Goal: Find contact information: Find contact information

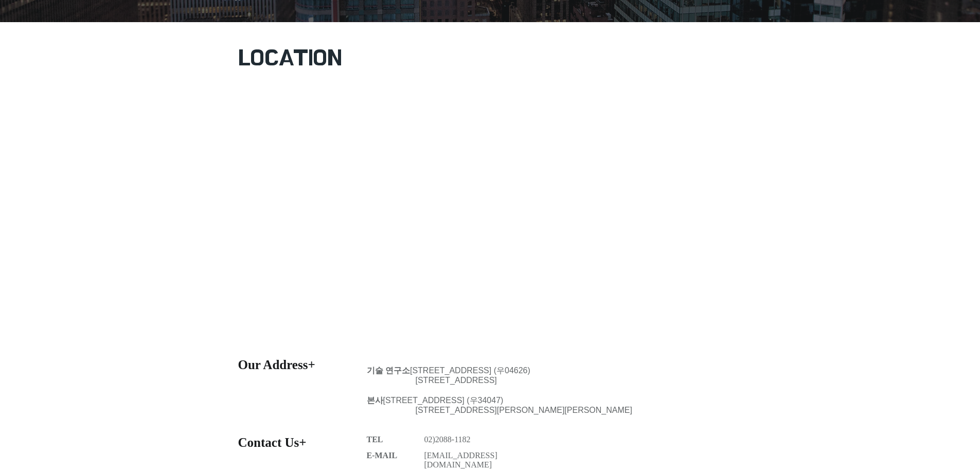
scroll to position [257, 0]
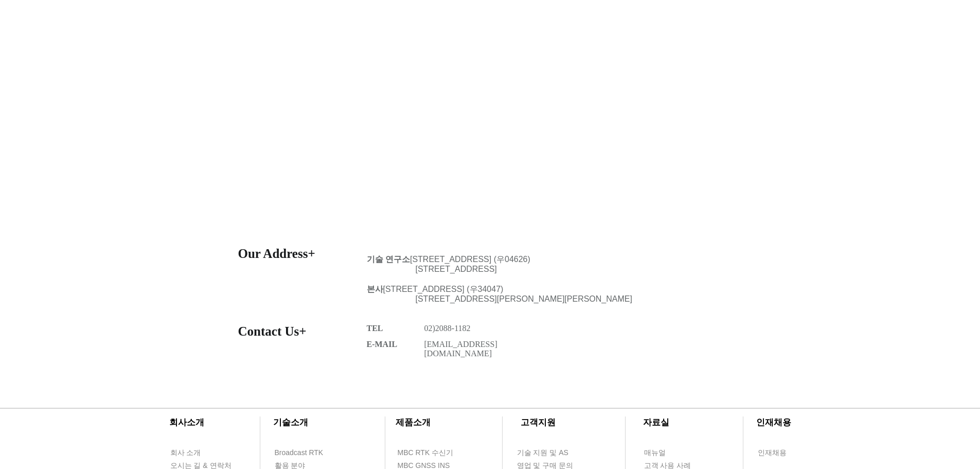
drag, startPoint x: 584, startPoint y: 270, endPoint x: 682, endPoint y: 271, distance: 97.7
click at [682, 271] on p "2F, 100, Toegye-ro 36ga-gil, Jung-gu, Seoul, Republic of Korea" at bounding box center [577, 268] width 323 height 9
copy span "Republic of Korea"
drag, startPoint x: 596, startPoint y: 259, endPoint x: 648, endPoint y: 262, distance: 52.1
click at [648, 262] on p "기술 연구소 서울특별시 중구 퇴계로36가길 100 제산빌딩 2층 (우04626)" at bounding box center [529, 259] width 325 height 11
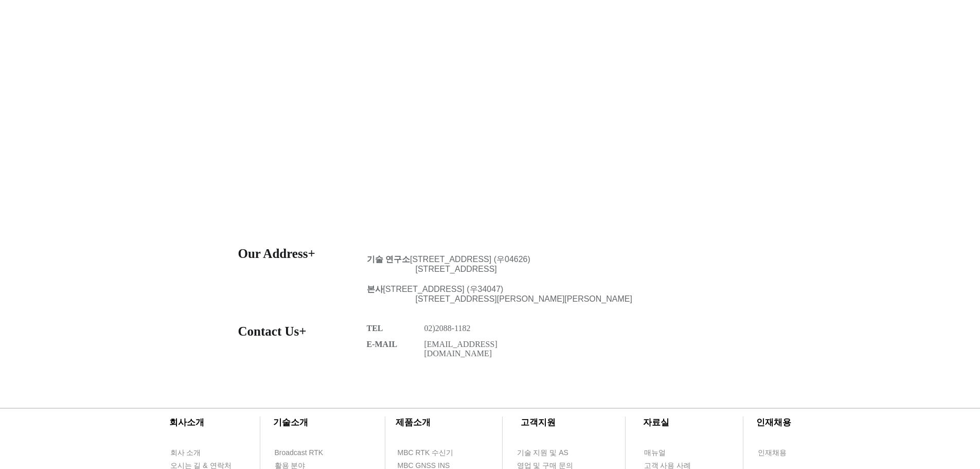
click at [648, 262] on p "기술 연구소 서울특별시 중구 퇴계로36가길 100 제산빌딩 2층 (우04626)" at bounding box center [529, 259] width 325 height 11
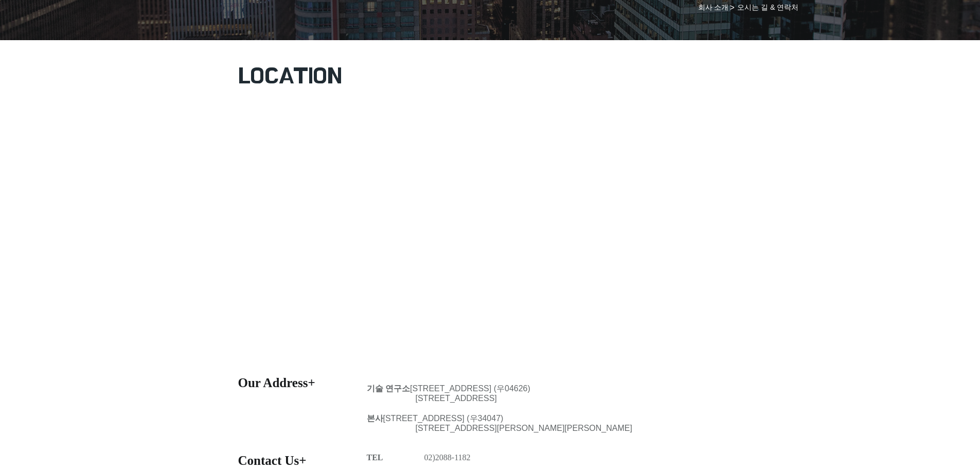
scroll to position [206, 0]
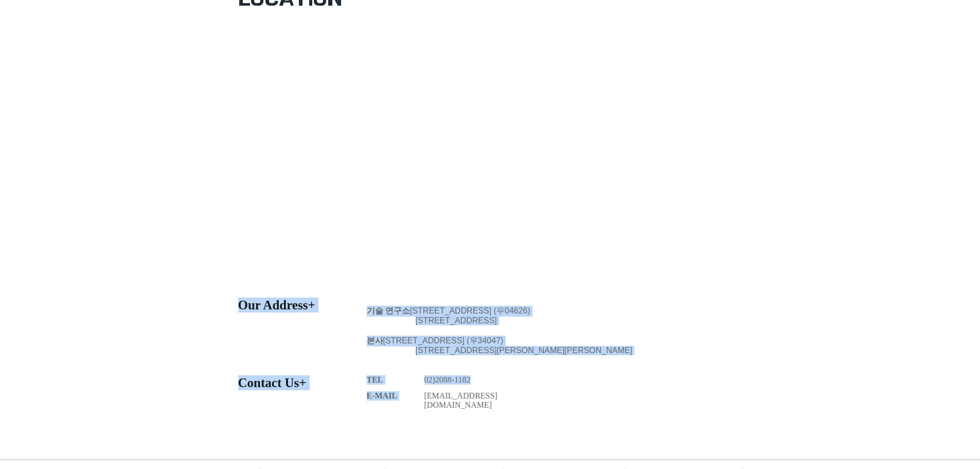
drag, startPoint x: 419, startPoint y: 384, endPoint x: 478, endPoint y: 386, distance: 59.2
click at [478, 386] on section "Our Address+ 기술 연구소 서울특별시 중구 퇴계로36가길 100 제산빌딩 2층 (우04626) 2F, 100, Toegye-ro 36…" at bounding box center [490, 366] width 980 height 149
click at [478, 384] on p "02)2088-1182" at bounding box center [458, 379] width 68 height 9
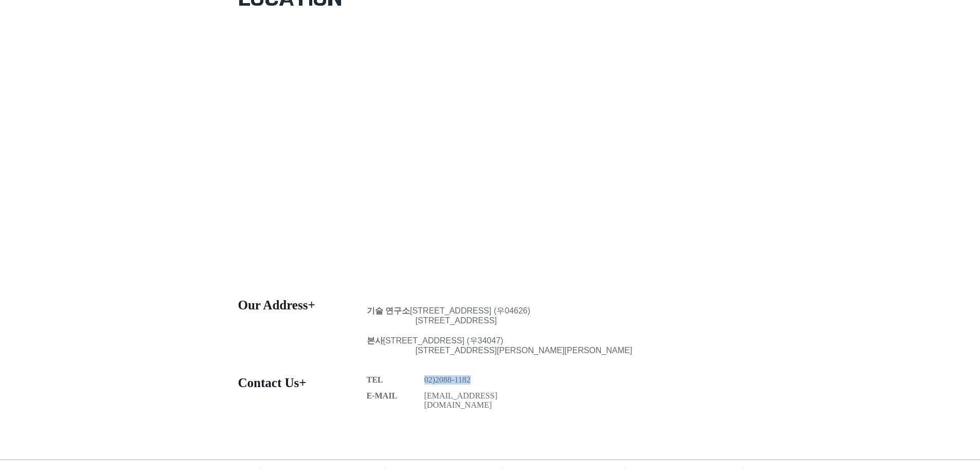
drag, startPoint x: 480, startPoint y: 382, endPoint x: 425, endPoint y: 380, distance: 55.1
click at [425, 380] on p "02)2088-1182" at bounding box center [458, 379] width 68 height 9
copy span "02)2088-1182"
click at [371, 310] on span "기술 연구소" at bounding box center [388, 310] width 43 height 9
drag, startPoint x: 369, startPoint y: 309, endPoint x: 708, endPoint y: 363, distance: 343.2
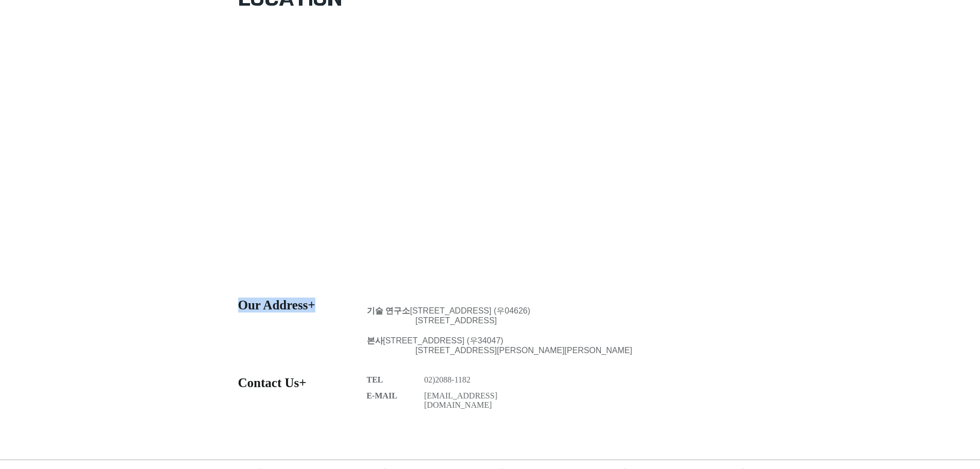
click at [708, 363] on section "Our Address+ 기술 연구소 서울특별시 중구 퇴계로36가길 100 제산빌딩 2층 (우04626) 2F, 100, Toegye-ro 36…" at bounding box center [490, 366] width 980 height 149
click at [708, 363] on div at bounding box center [490, 366] width 980 height 149
drag, startPoint x: 587, startPoint y: 351, endPoint x: 450, endPoint y: 333, distance: 138.6
click at [451, 334] on section "Our Address+ 기술 연구소 서울특별시 중구 퇴계로36가길 100 제산빌딩 2층 (우04626) 2F, 100, Toegye-ro 36…" at bounding box center [490, 366] width 980 height 149
click at [447, 333] on div at bounding box center [490, 366] width 980 height 149
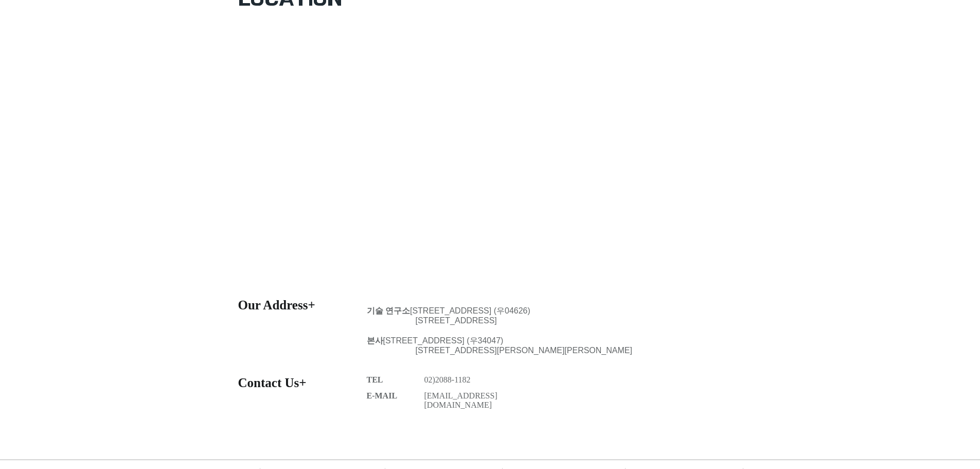
drag, startPoint x: 434, startPoint y: 329, endPoint x: 428, endPoint y: 338, distance: 10.6
click at [434, 329] on div at bounding box center [490, 366] width 980 height 149
drag, startPoint x: 433, startPoint y: 346, endPoint x: 697, endPoint y: 348, distance: 264.4
click at [695, 347] on div "본사 대전광역시 유성구 유성대로 1689번길 70, 510호 (우34047) #510, Yuseong-daero 1689beon-gil, yu…" at bounding box center [553, 345] width 372 height 20
click at [702, 350] on p "#[GEOGRAPHIC_DATA] 1689beon-gil, [GEOGRAPHIC_DATA], [GEOGRAPHIC_DATA], [GEOGRAP…" at bounding box center [577, 350] width 323 height 9
